Goal: Task Accomplishment & Management: Complete application form

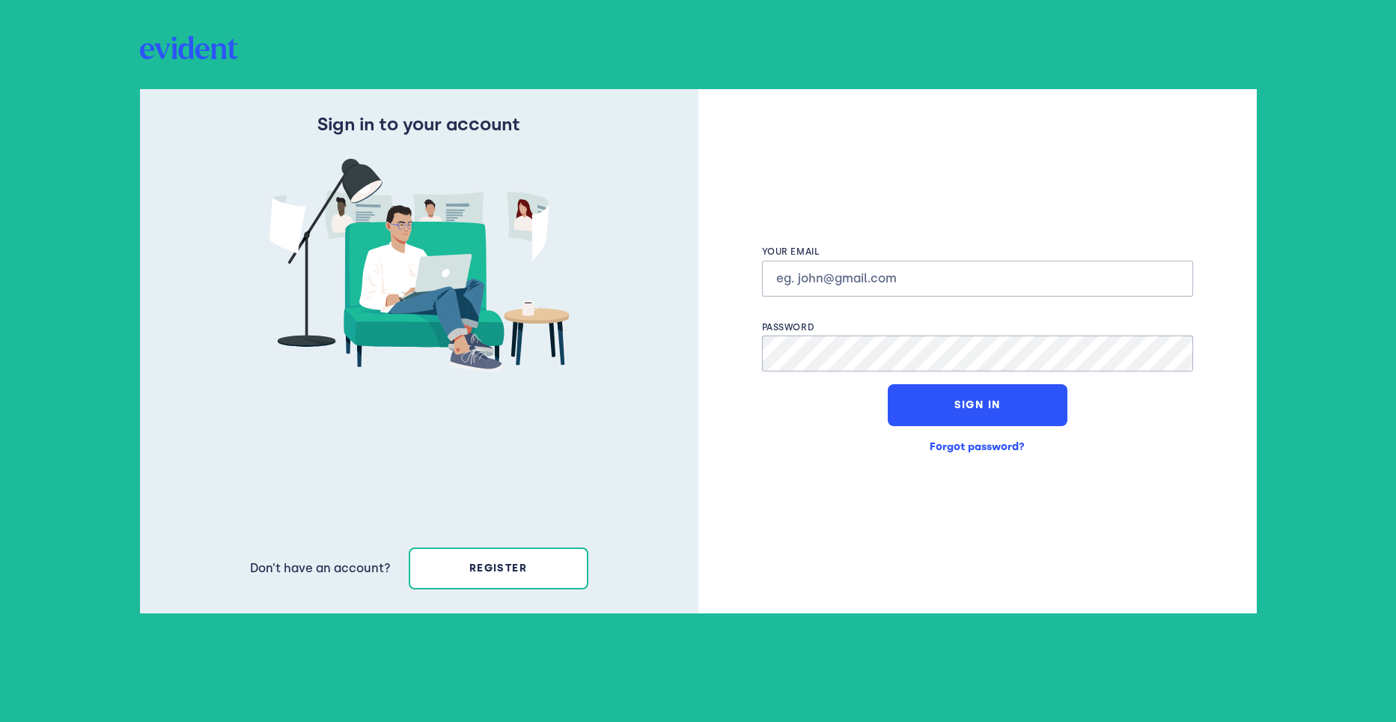
click at [896, 279] on input "text" at bounding box center [977, 279] width 431 height 36
type input "[PERSON_NAME][EMAIL_ADDRESS][PERSON_NAME][DOMAIN_NAME]"
click at [974, 404] on button "Sign In" at bounding box center [978, 405] width 180 height 42
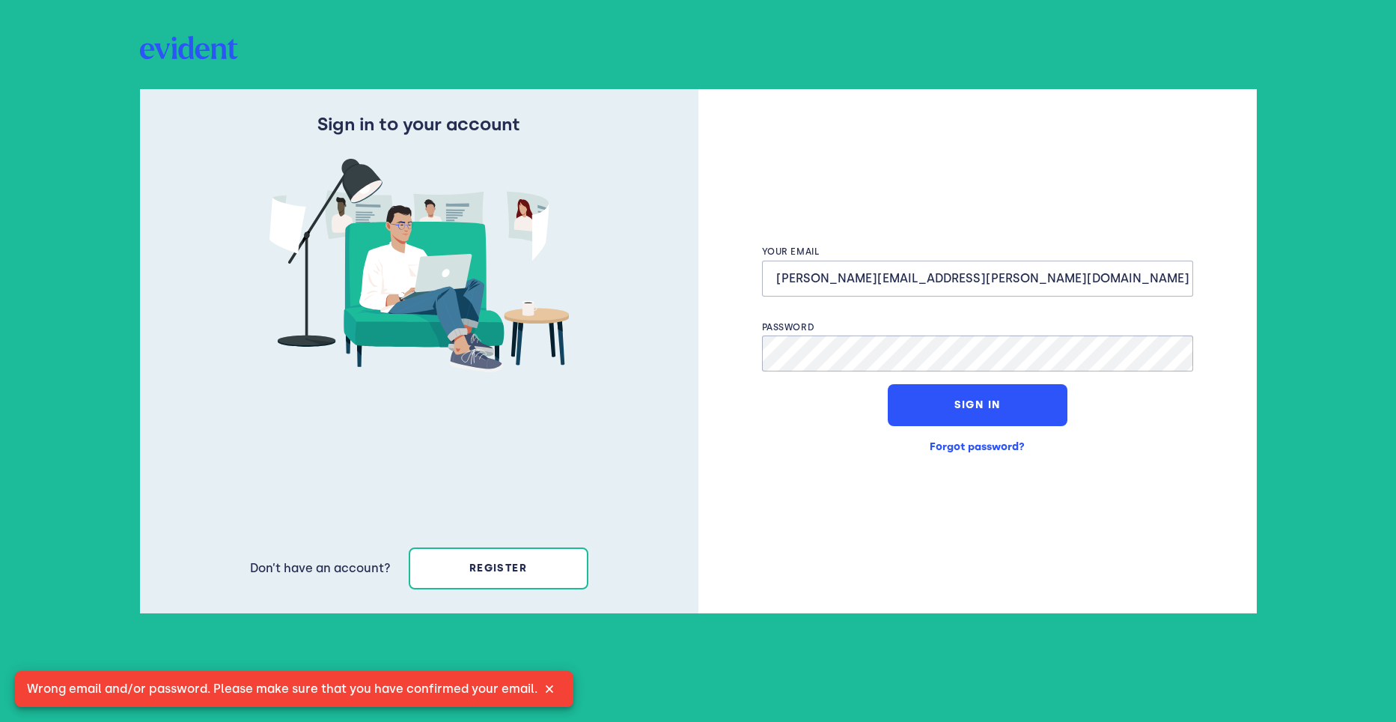
click at [550, 691] on img at bounding box center [550, 689] width 24 height 24
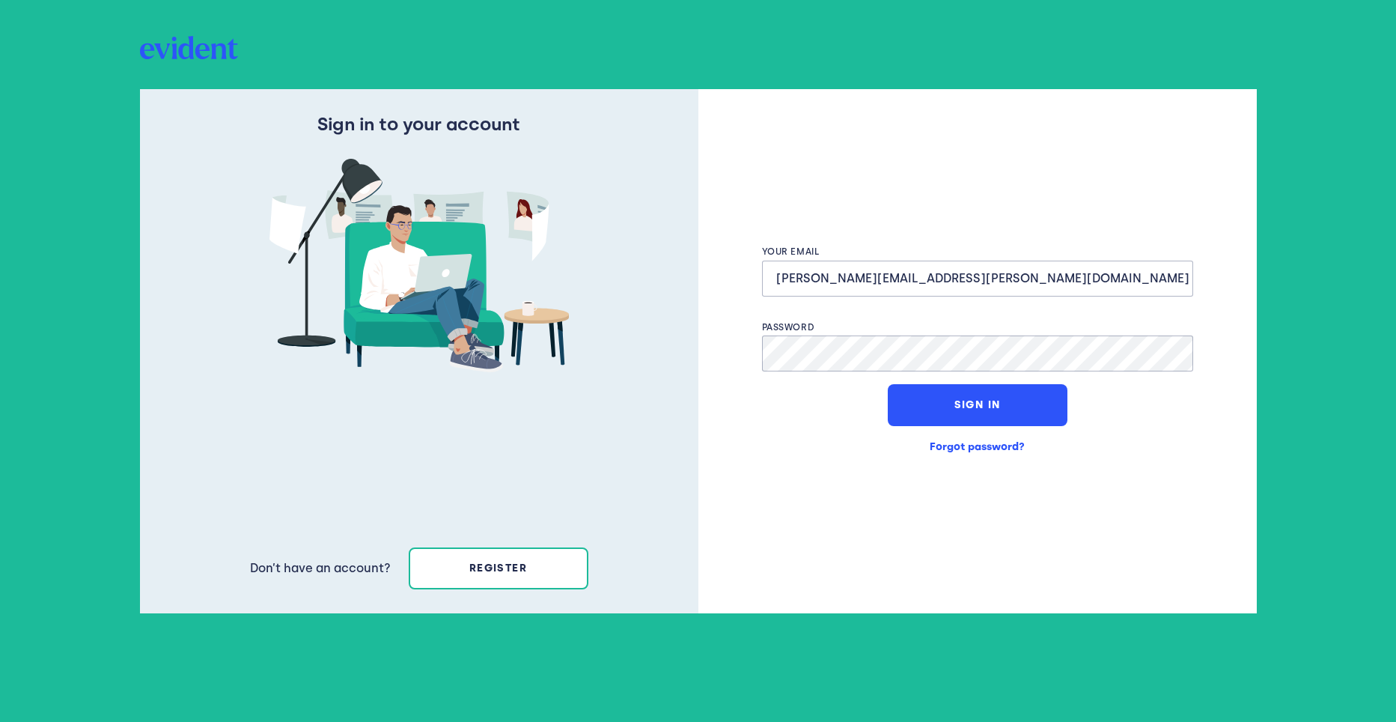
drag, startPoint x: 957, startPoint y: 281, endPoint x: 757, endPoint y: 282, distance: 199.9
click at [757, 282] on div "Your email [PERSON_NAME][EMAIL_ADDRESS][PERSON_NAME][DOMAIN_NAME]" at bounding box center [977, 270] width 449 height 49
click at [695, 374] on div "Sign in to your account Don’t have an account? register Your email Email is req…" at bounding box center [698, 361] width 1117 height 545
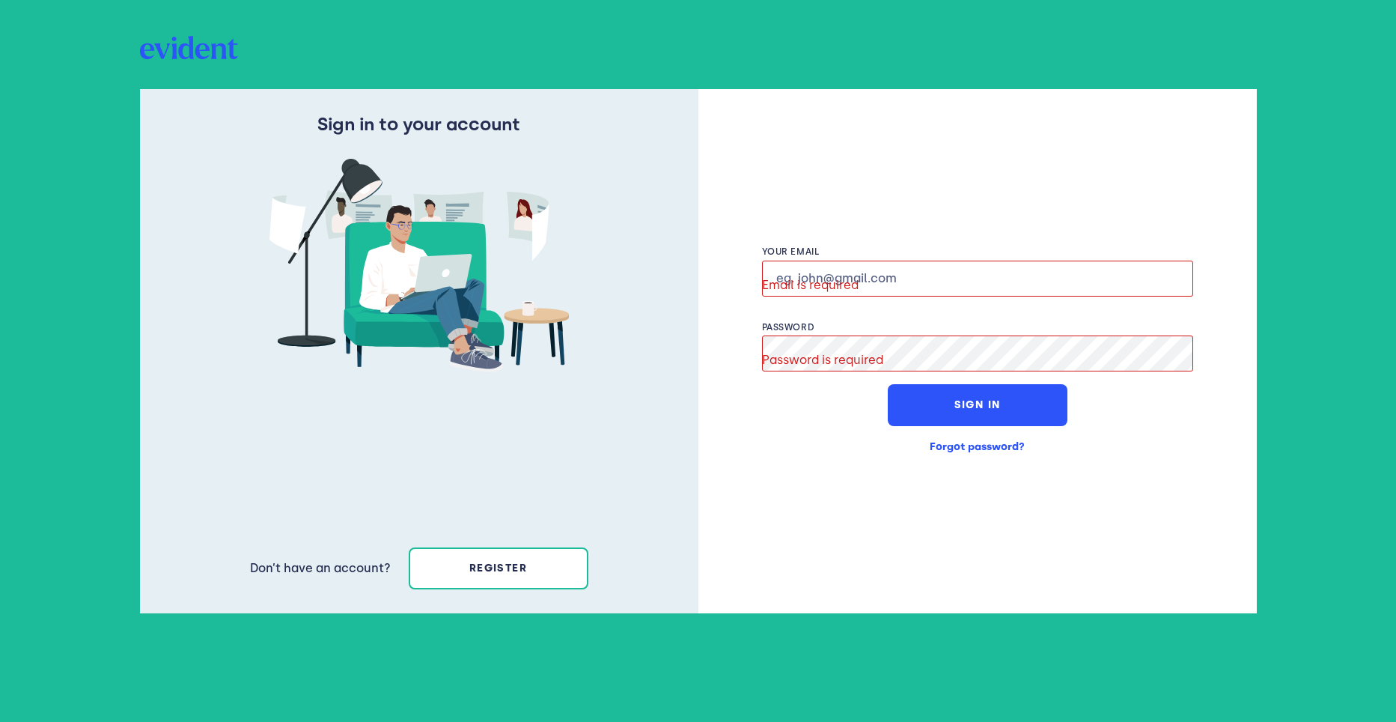
click at [860, 281] on input "text" at bounding box center [977, 279] width 431 height 36
type input "[EMAIL_ADDRESS][DOMAIN_NAME]"
click at [866, 355] on span "Password is required" at bounding box center [822, 360] width 121 height 22
click at [883, 353] on span "Password is required" at bounding box center [822, 360] width 121 height 22
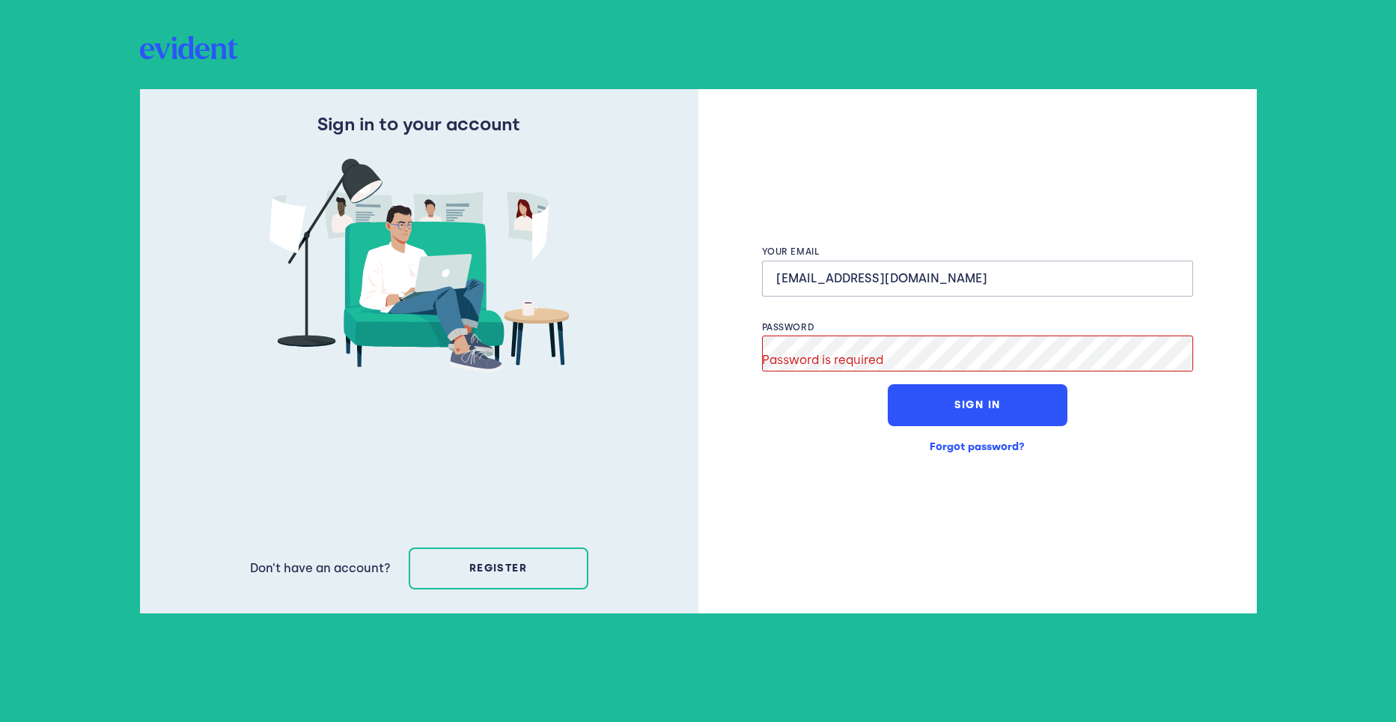
click at [494, 571] on button "register" at bounding box center [499, 568] width 180 height 42
